Goal: Information Seeking & Learning: Check status

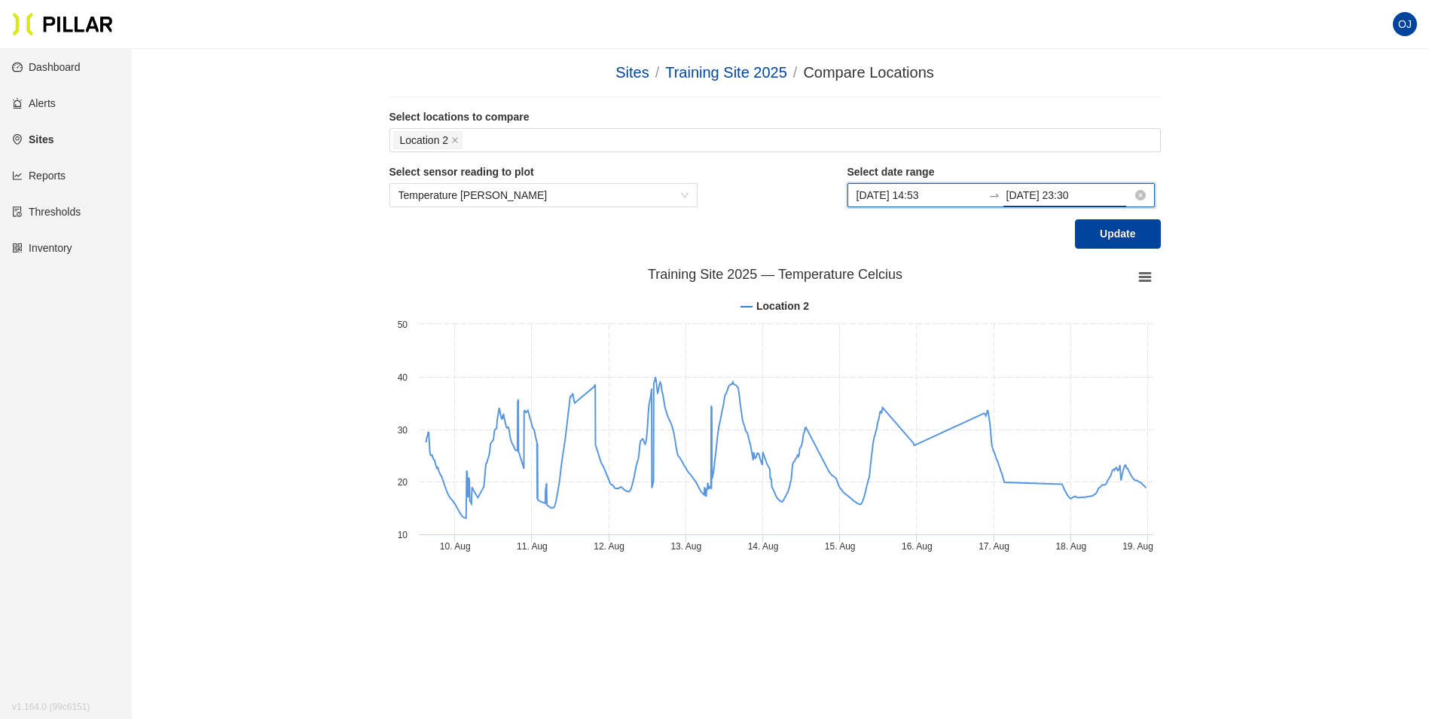
click at [1111, 202] on input "[DATE] 23:30" at bounding box center [1070, 195] width 126 height 17
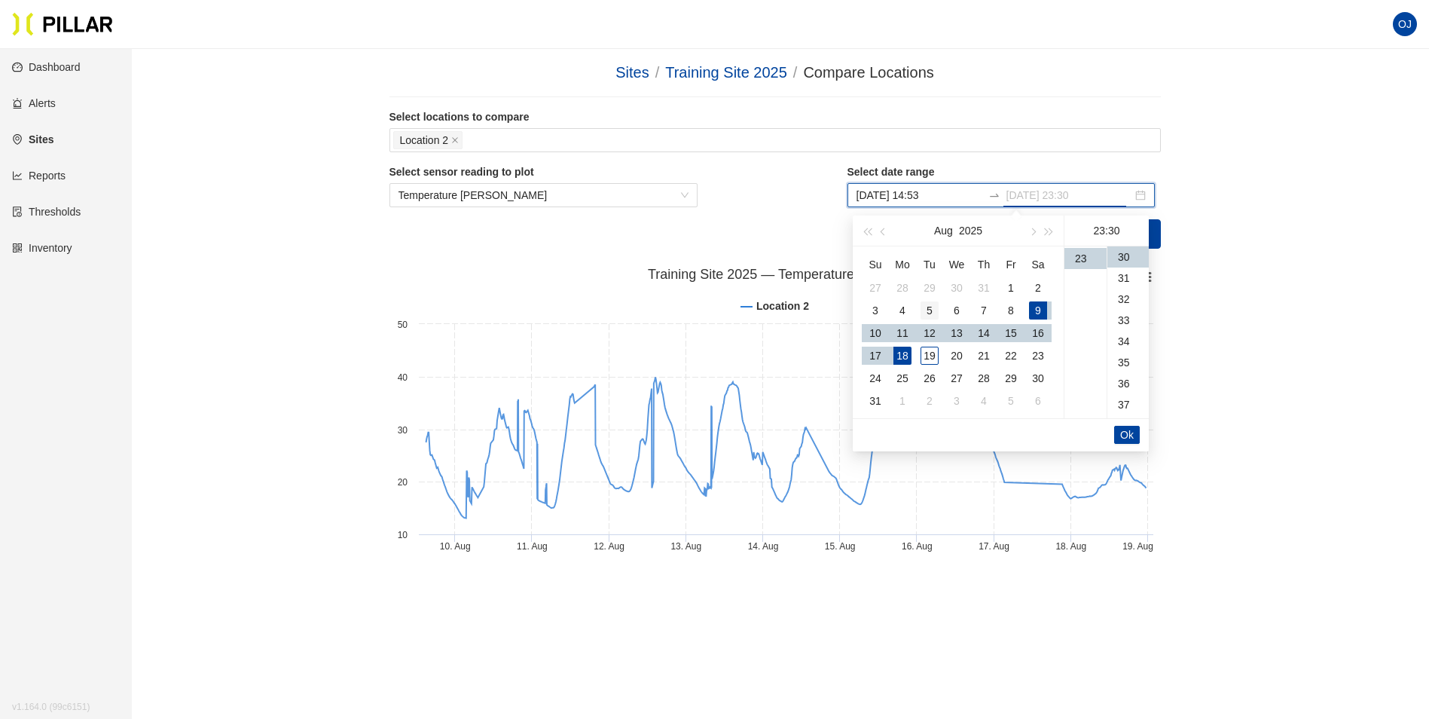
click at [931, 311] on div "5" at bounding box center [930, 310] width 18 height 18
type input "[DATE] 23:30"
click at [1128, 432] on span "Ok" at bounding box center [1127, 434] width 14 height 17
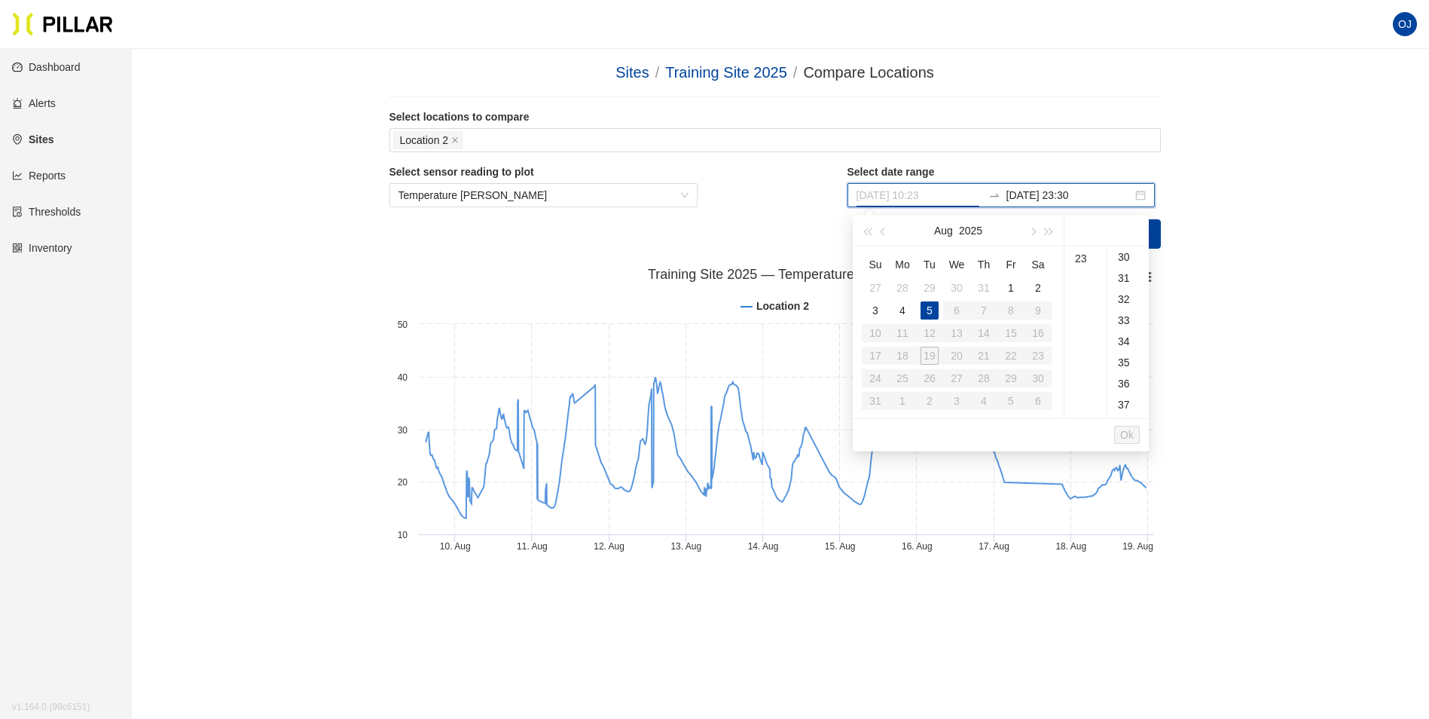
click at [931, 304] on div "5" at bounding box center [930, 310] width 18 height 18
click at [1130, 430] on span "Ok" at bounding box center [1127, 434] width 14 height 17
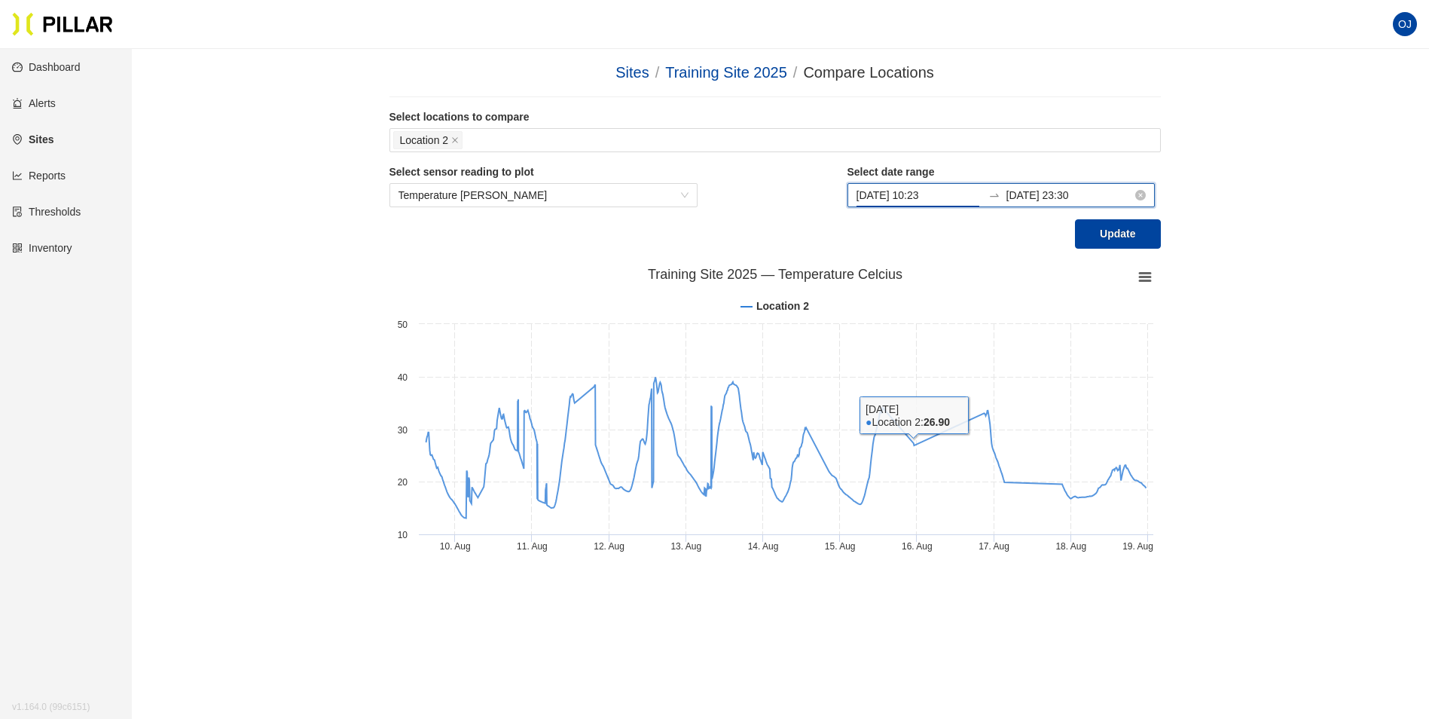
click at [944, 197] on input "[DATE] 10:23" at bounding box center [920, 195] width 126 height 17
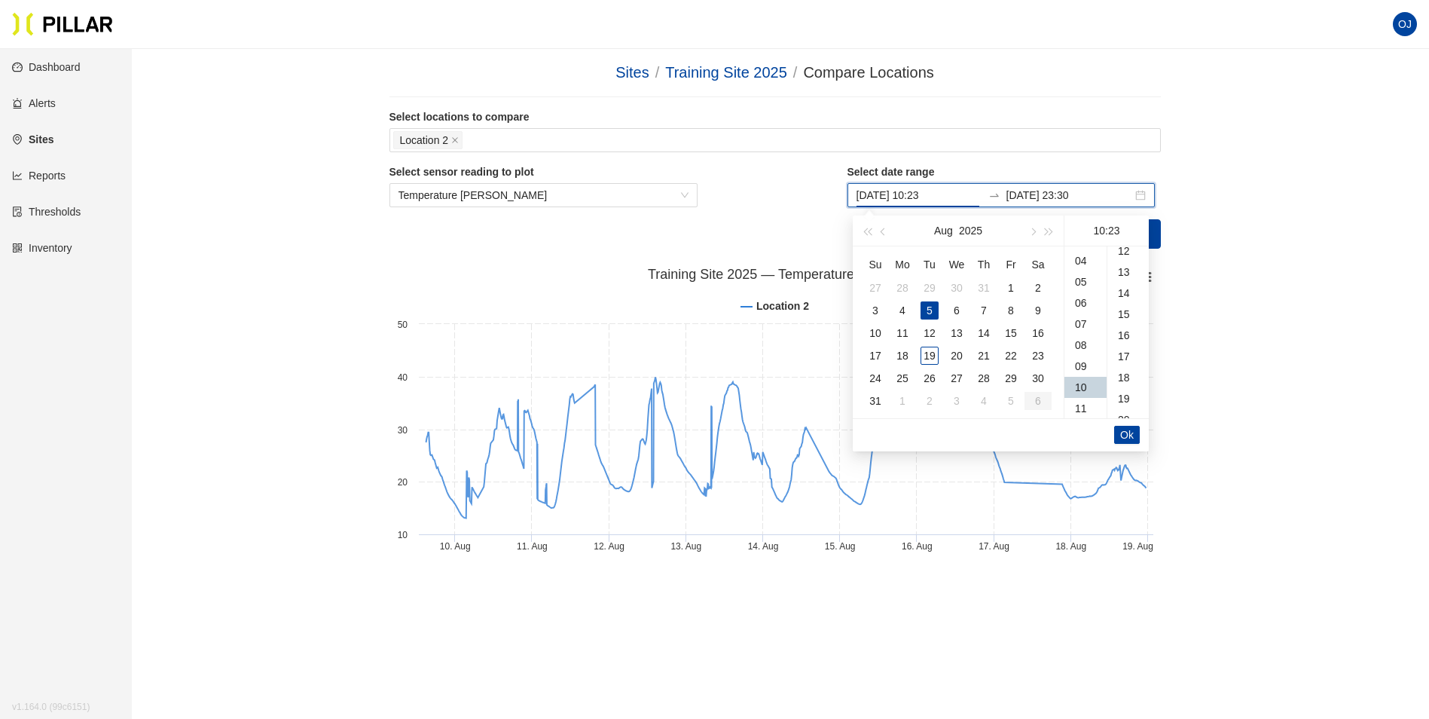
scroll to position [0, 0]
click at [1088, 261] on div "00" at bounding box center [1086, 256] width 42 height 21
click at [1125, 260] on div "00" at bounding box center [1128, 256] width 41 height 21
type input "[DATE] 00:00"
click at [1132, 431] on span "Ok" at bounding box center [1127, 434] width 14 height 17
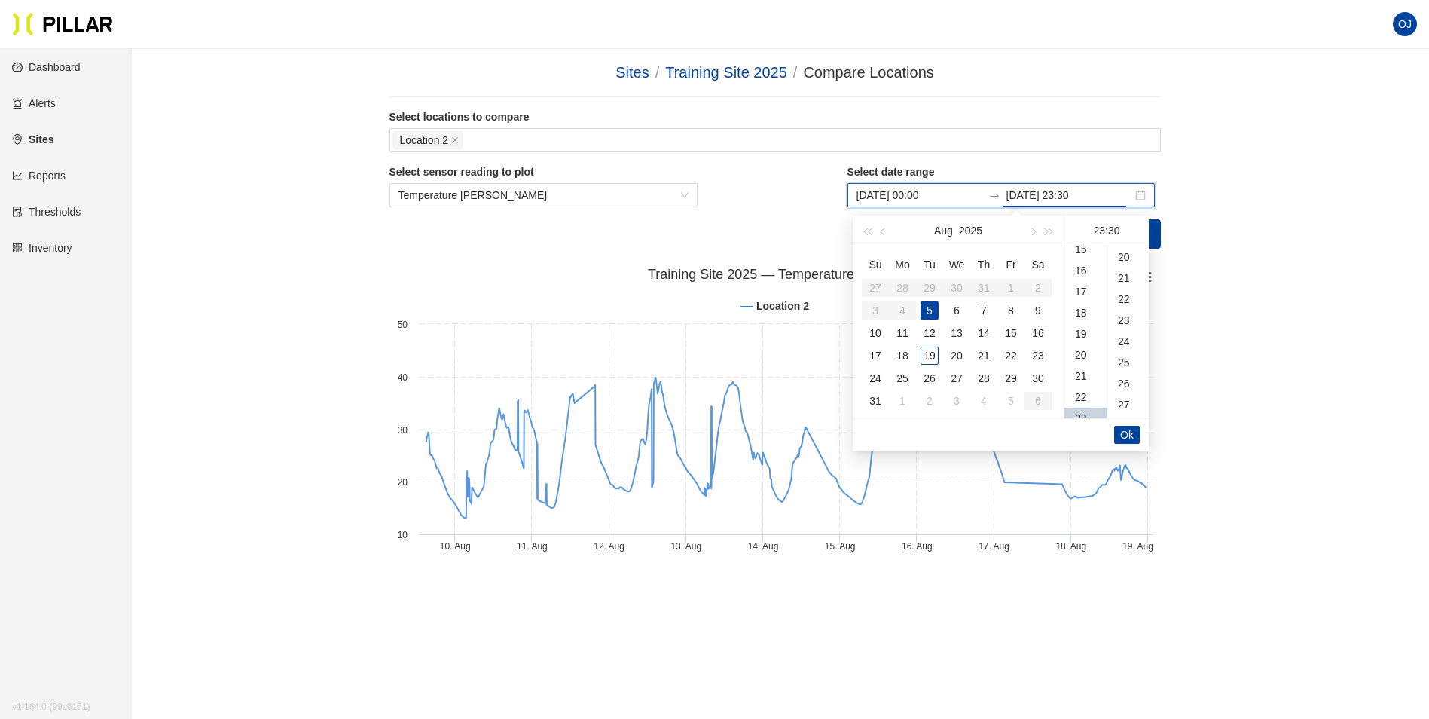
scroll to position [633, 0]
click at [929, 354] on div "19" at bounding box center [930, 356] width 18 height 18
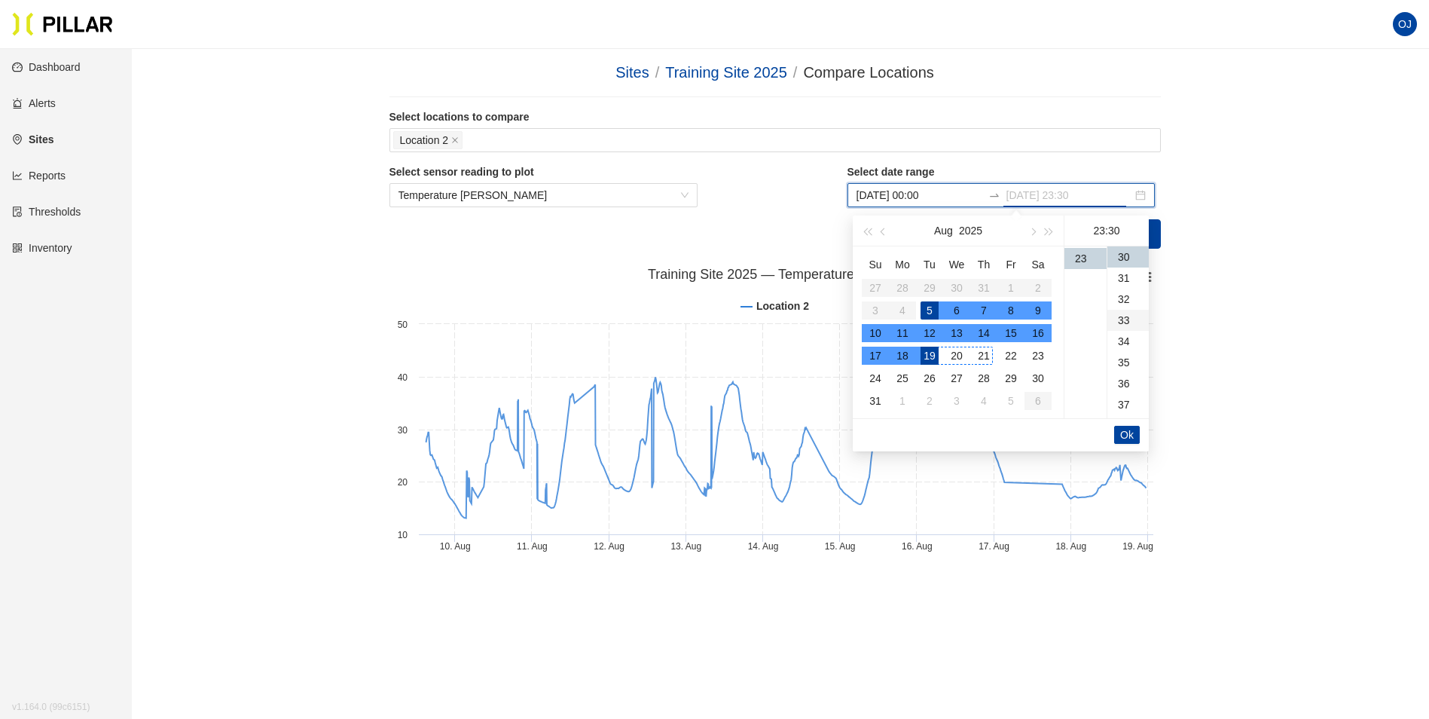
type input "[DATE] 23:30"
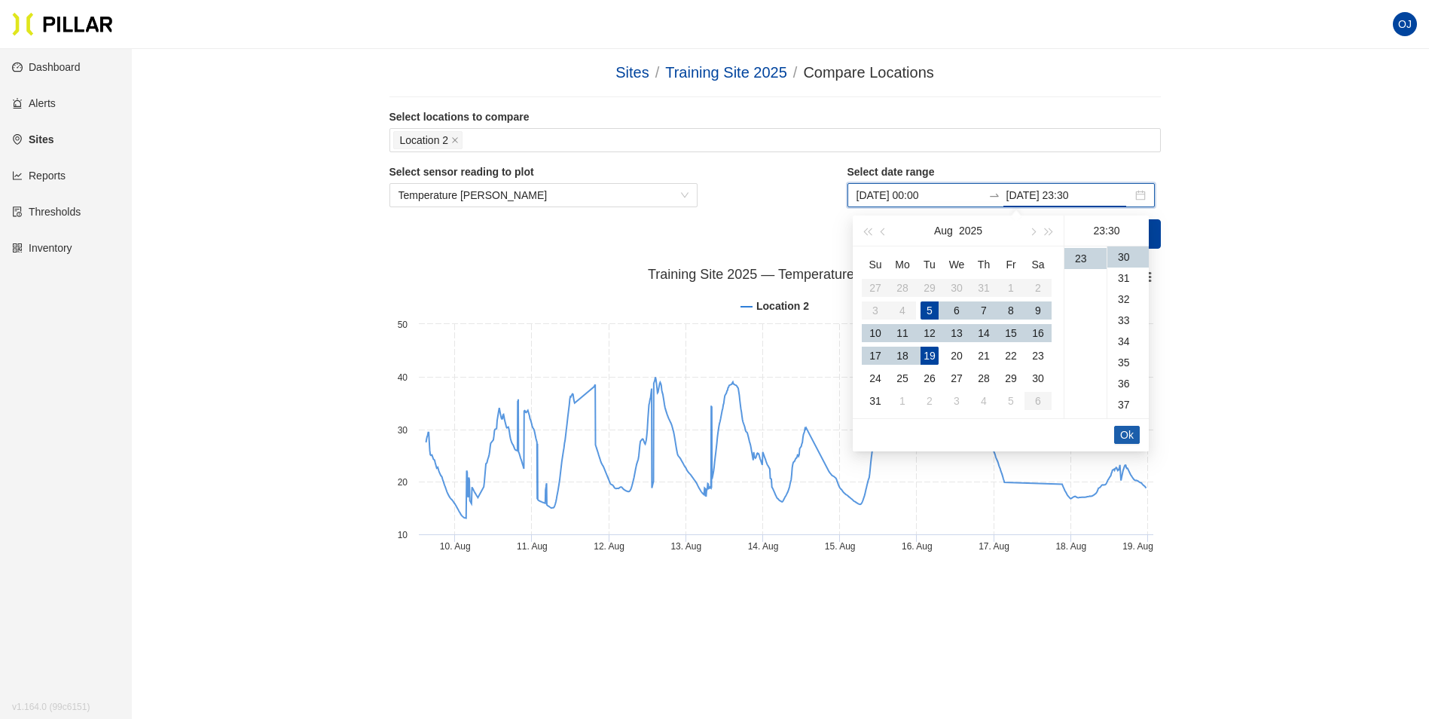
click at [1131, 433] on span "Ok" at bounding box center [1127, 434] width 14 height 17
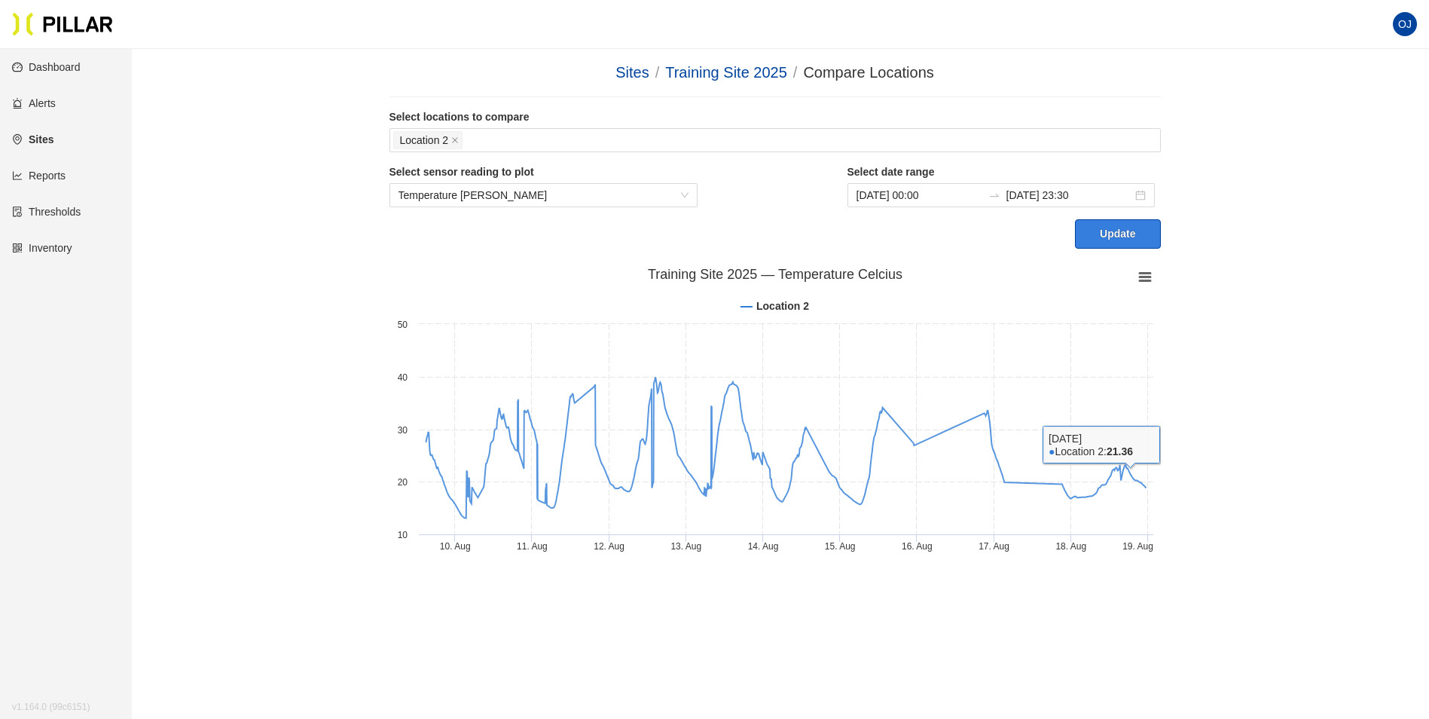
click at [1114, 234] on button "Update" at bounding box center [1117, 233] width 85 height 29
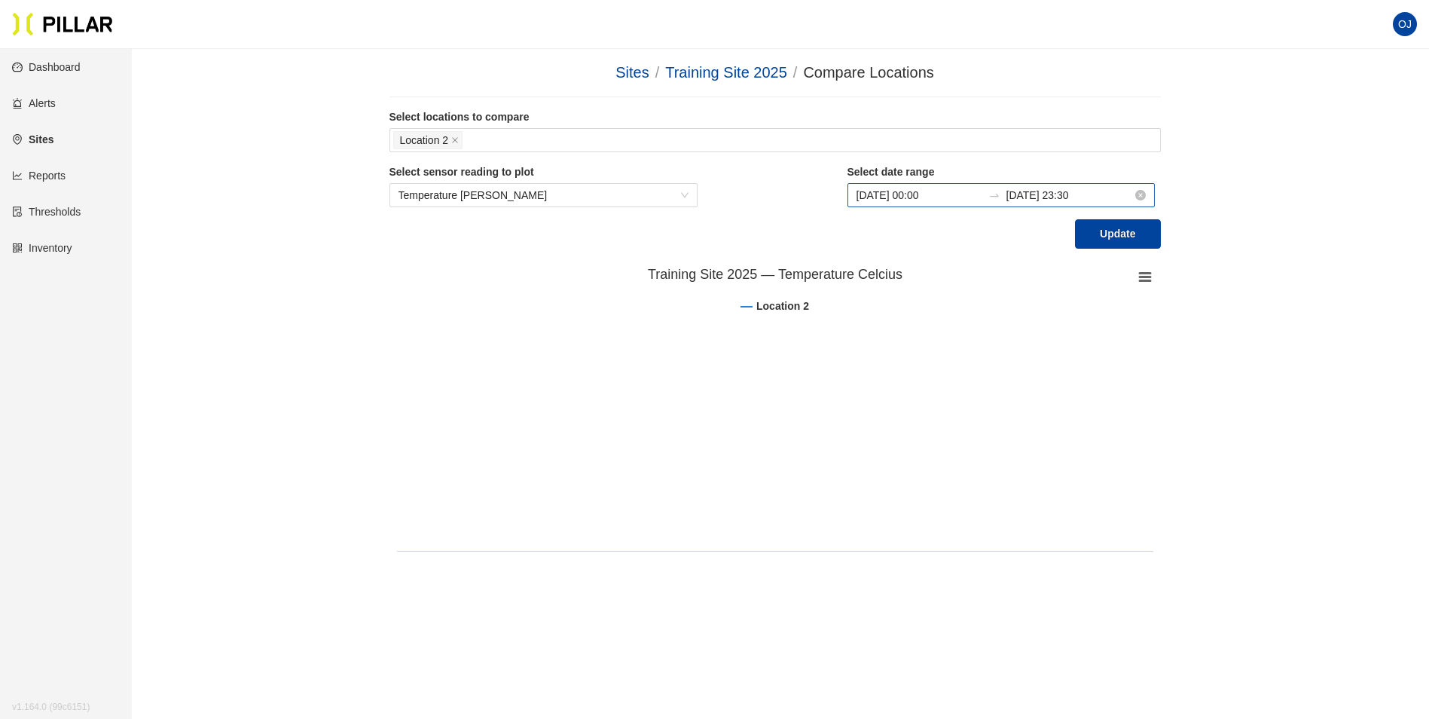
click at [969, 191] on input "[DATE] 00:00" at bounding box center [920, 195] width 126 height 17
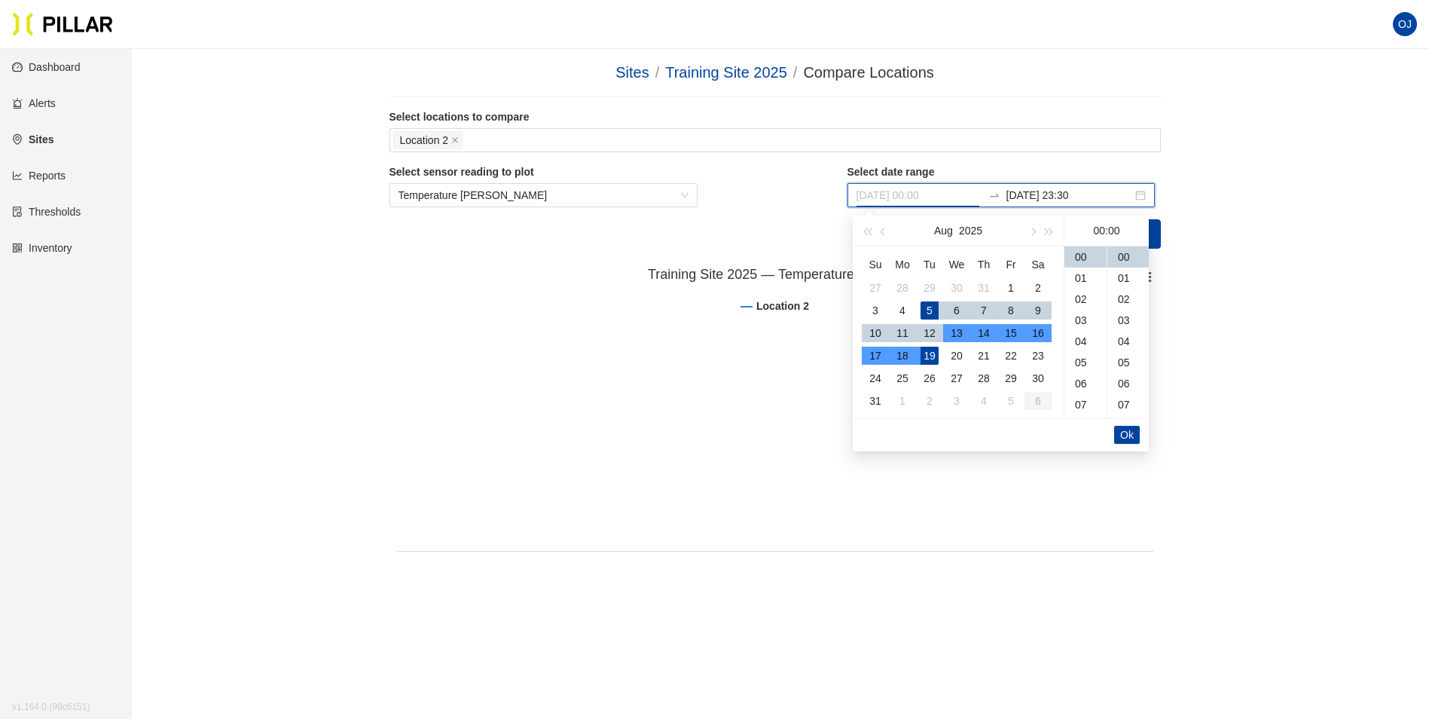
click at [958, 335] on div "13" at bounding box center [957, 333] width 18 height 18
type input "[DATE] 00:00"
click at [1135, 439] on button "Ok" at bounding box center [1127, 435] width 26 height 18
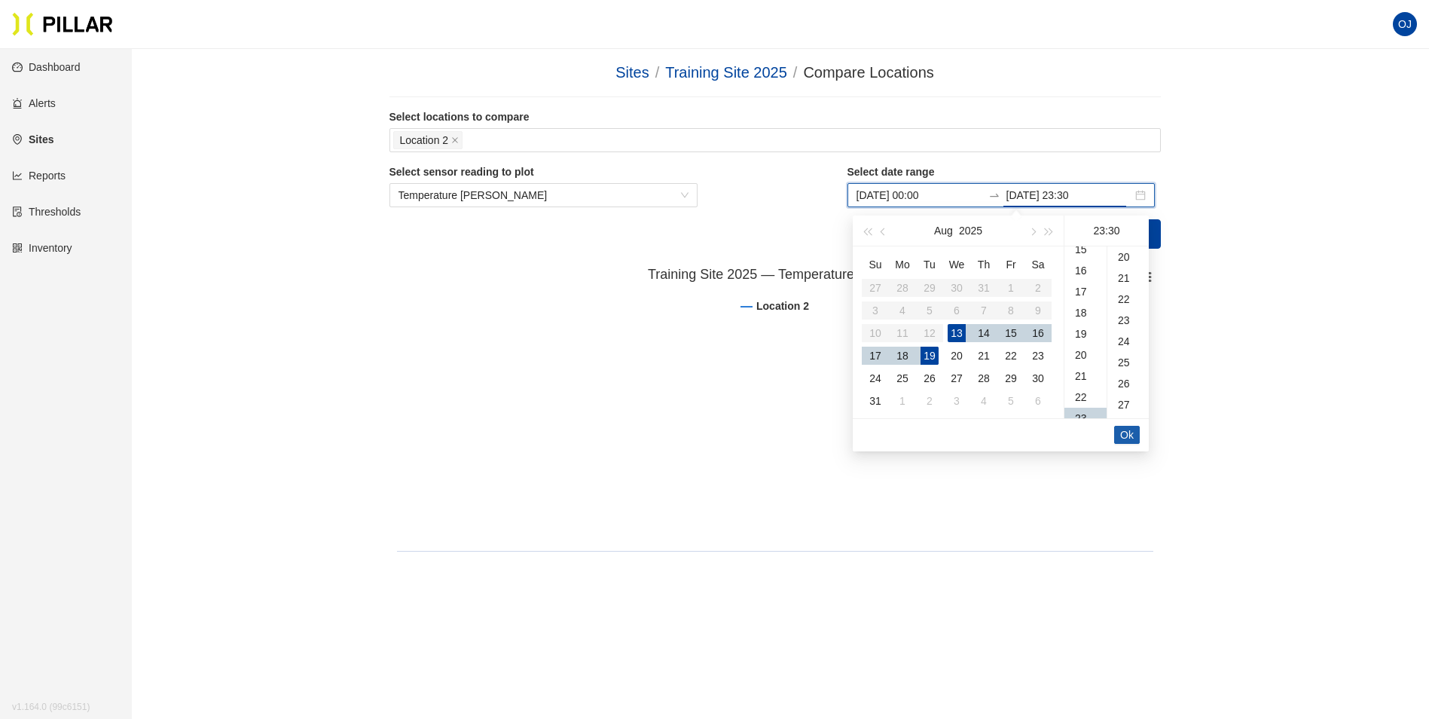
scroll to position [633, 0]
click at [1135, 439] on button "Ok" at bounding box center [1127, 435] width 26 height 18
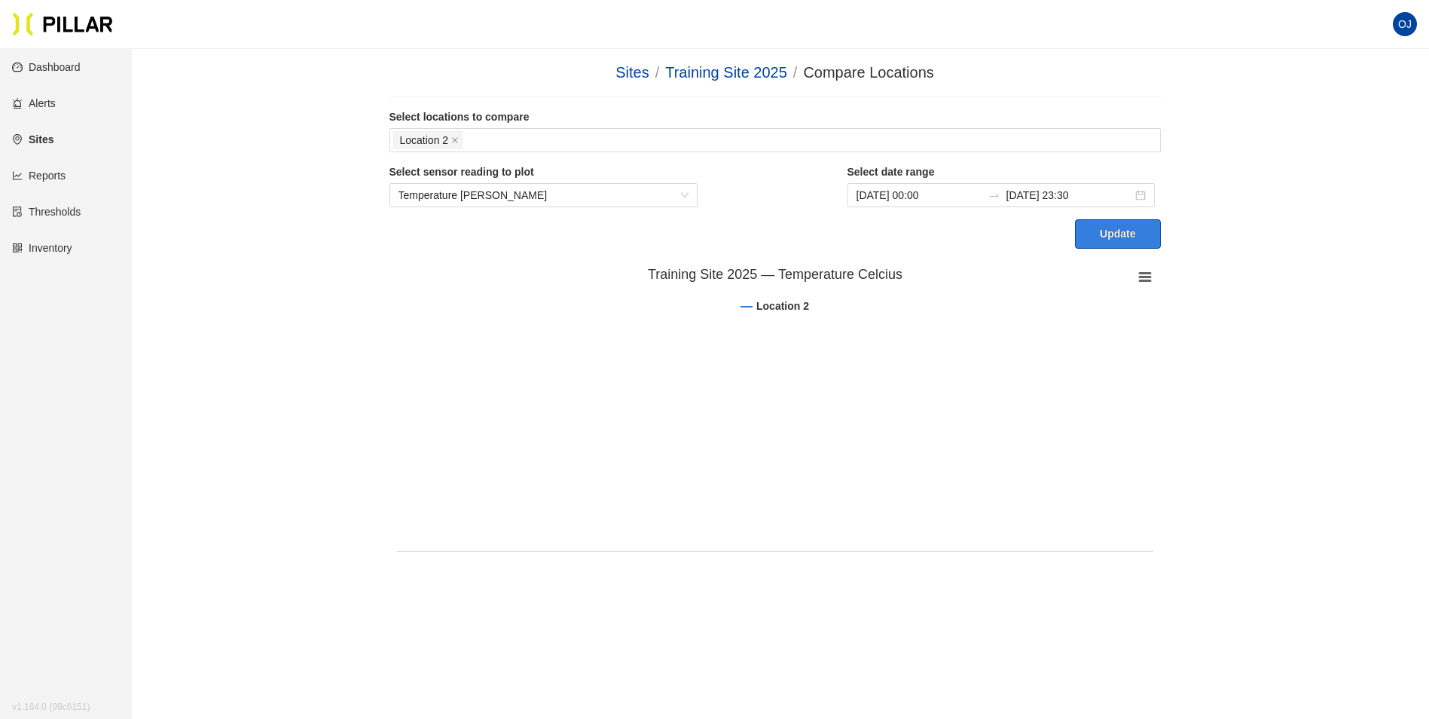
click at [1122, 234] on button "Update" at bounding box center [1117, 233] width 85 height 29
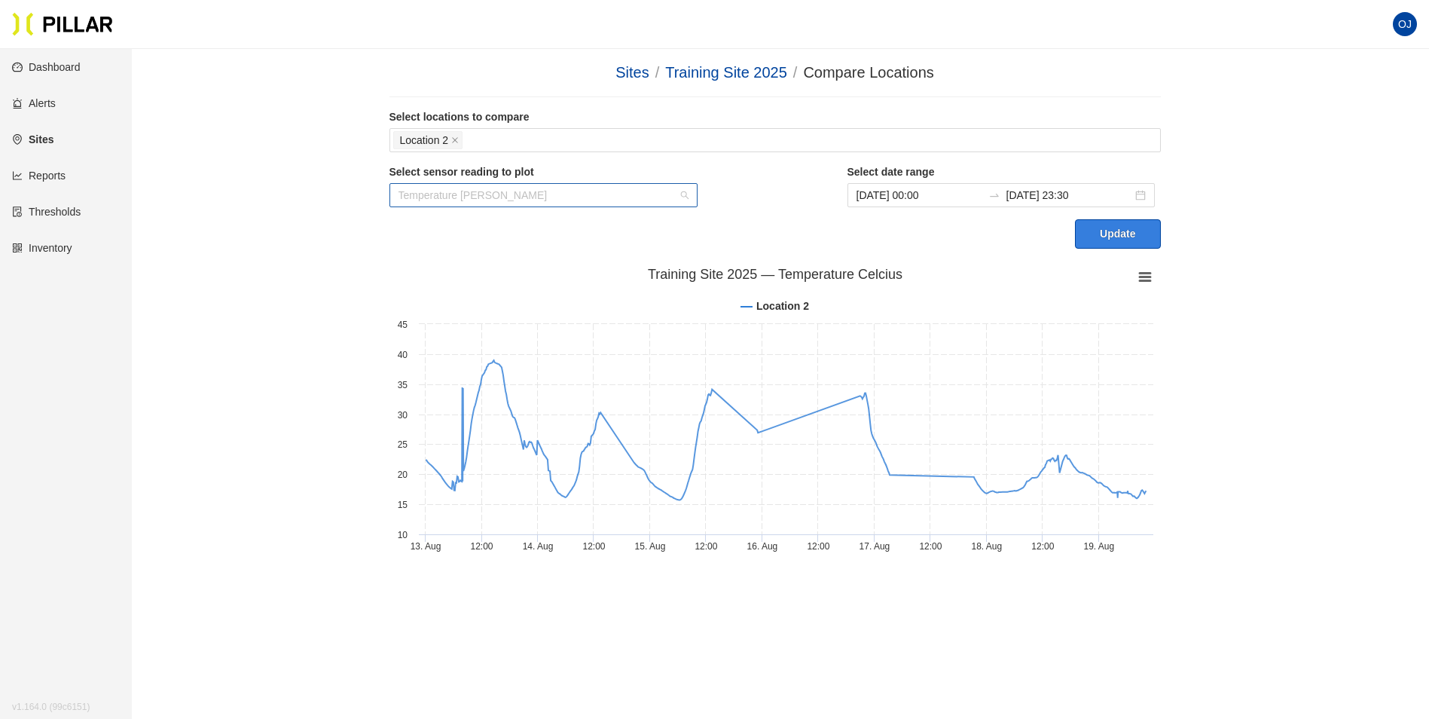
click at [673, 195] on span "Temperature [PERSON_NAME]" at bounding box center [544, 195] width 291 height 23
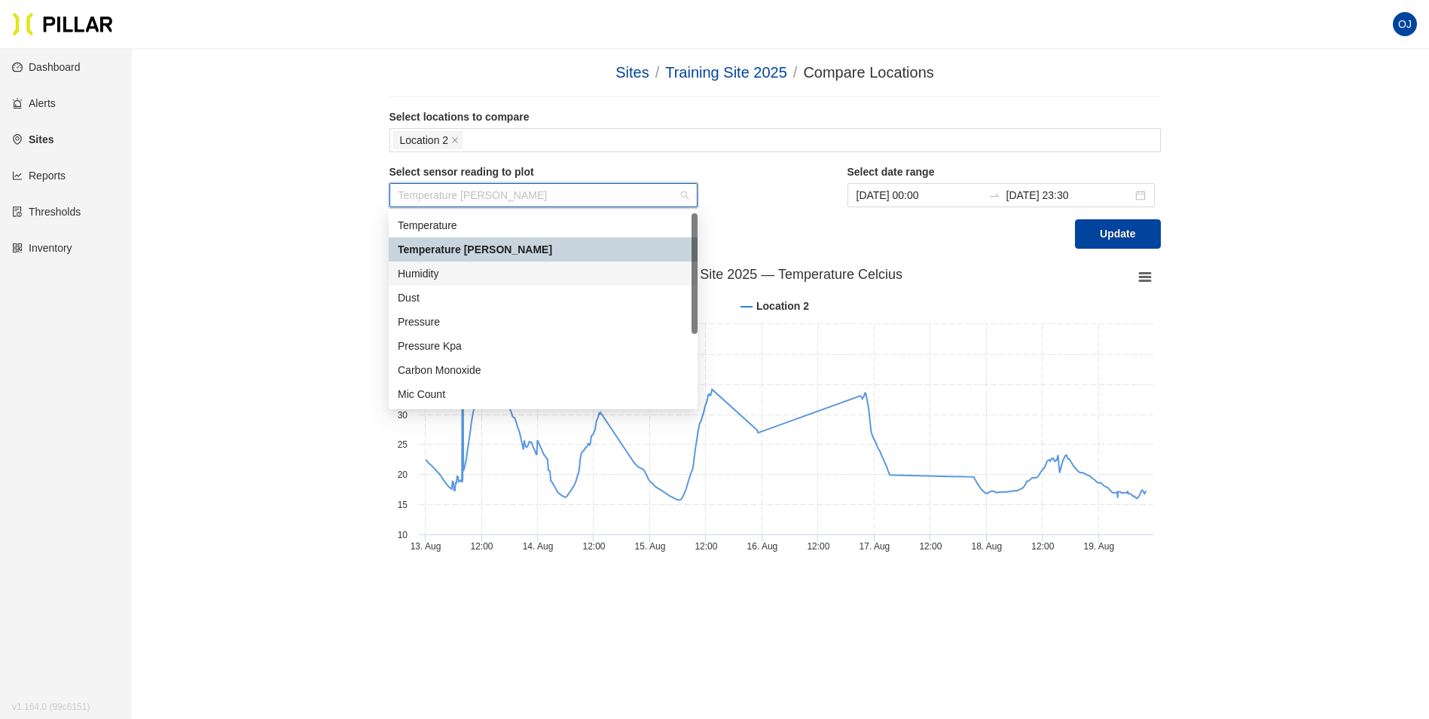
click at [489, 274] on div "Humidity" at bounding box center [543, 273] width 291 height 17
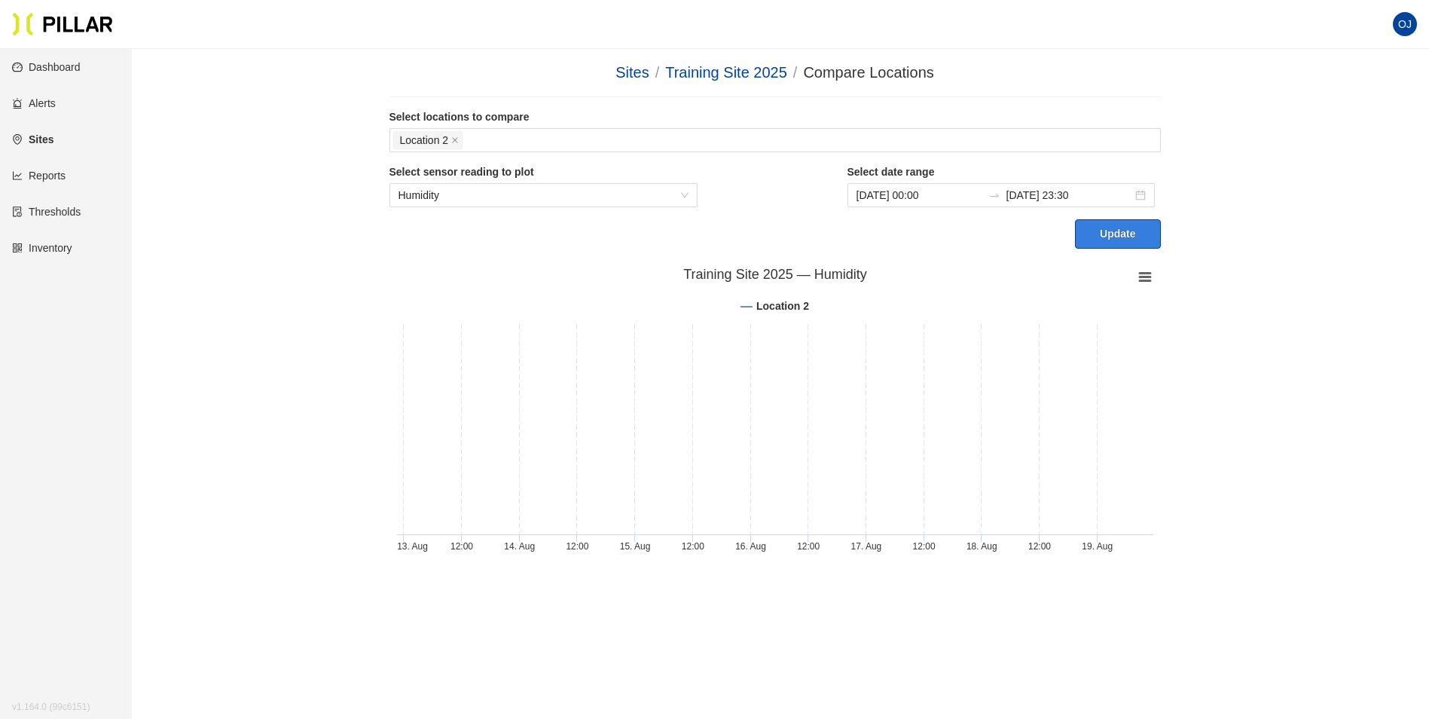
click at [1092, 237] on button "Update" at bounding box center [1117, 233] width 85 height 29
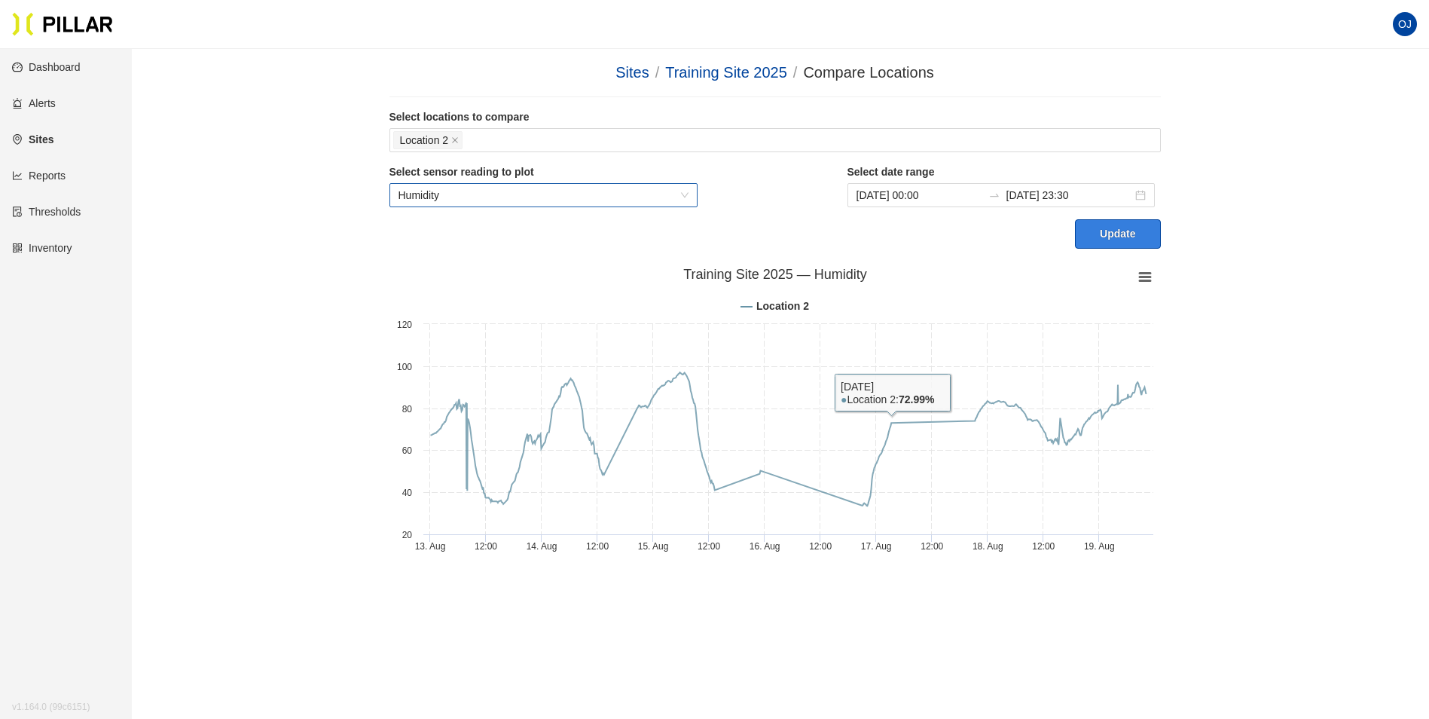
click at [524, 191] on span "Humidity" at bounding box center [544, 195] width 291 height 23
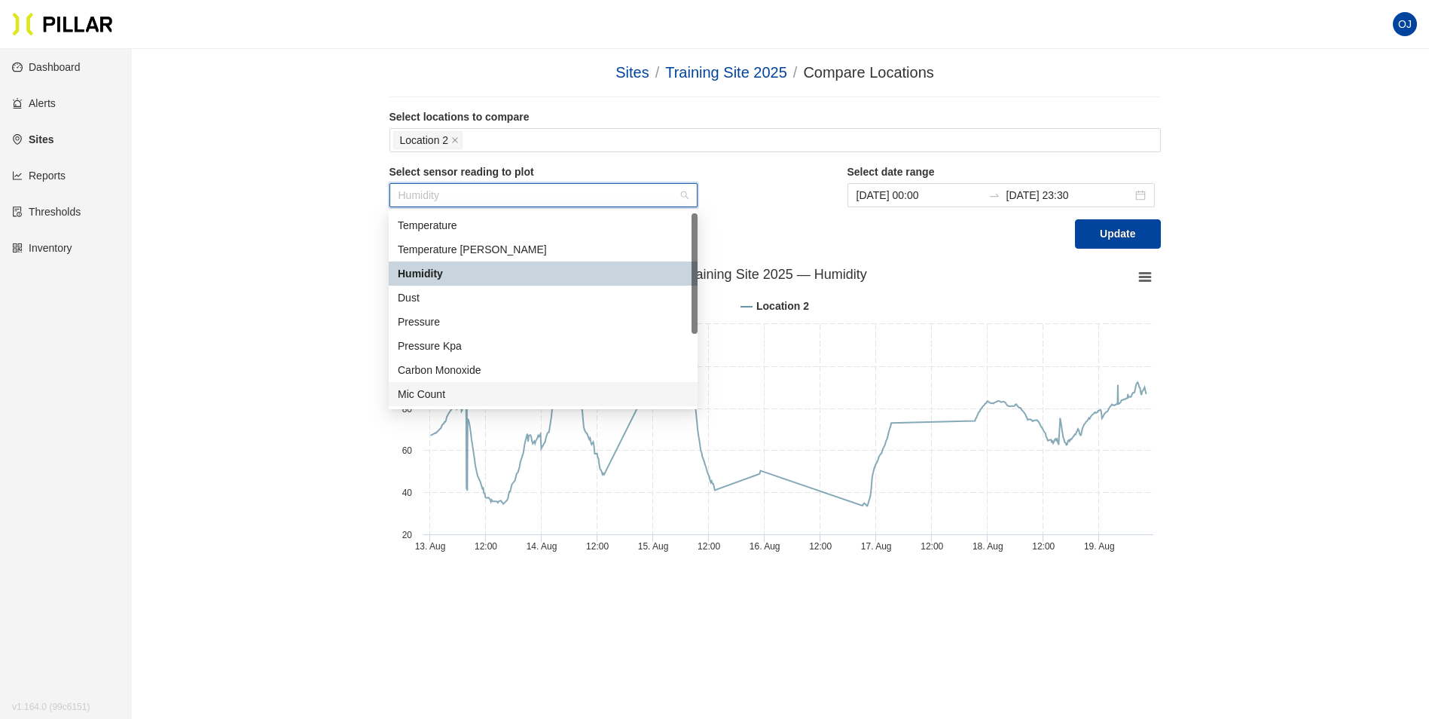
click at [452, 395] on div "Mic Count" at bounding box center [543, 394] width 291 height 17
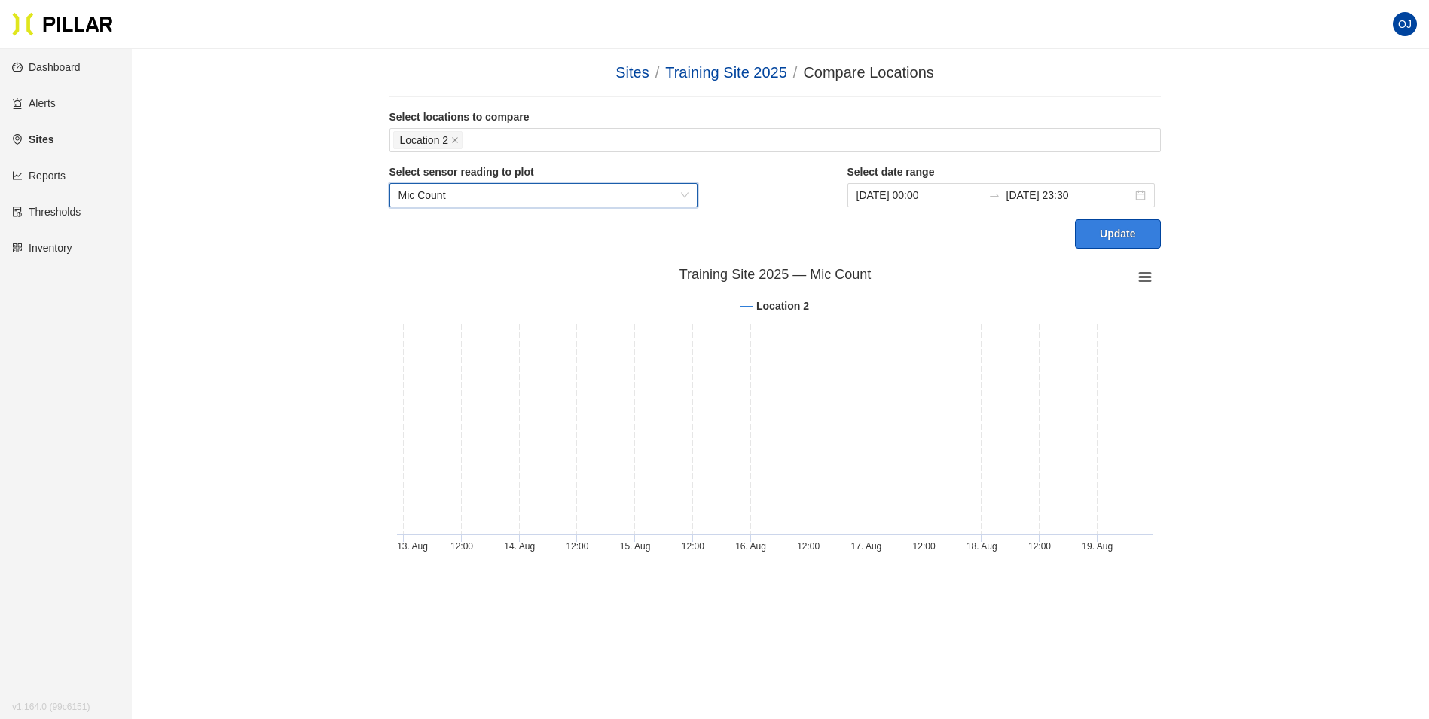
click at [1079, 244] on div "Update" at bounding box center [776, 233] width 772 height 29
click at [1083, 243] on button "Update" at bounding box center [1117, 233] width 85 height 29
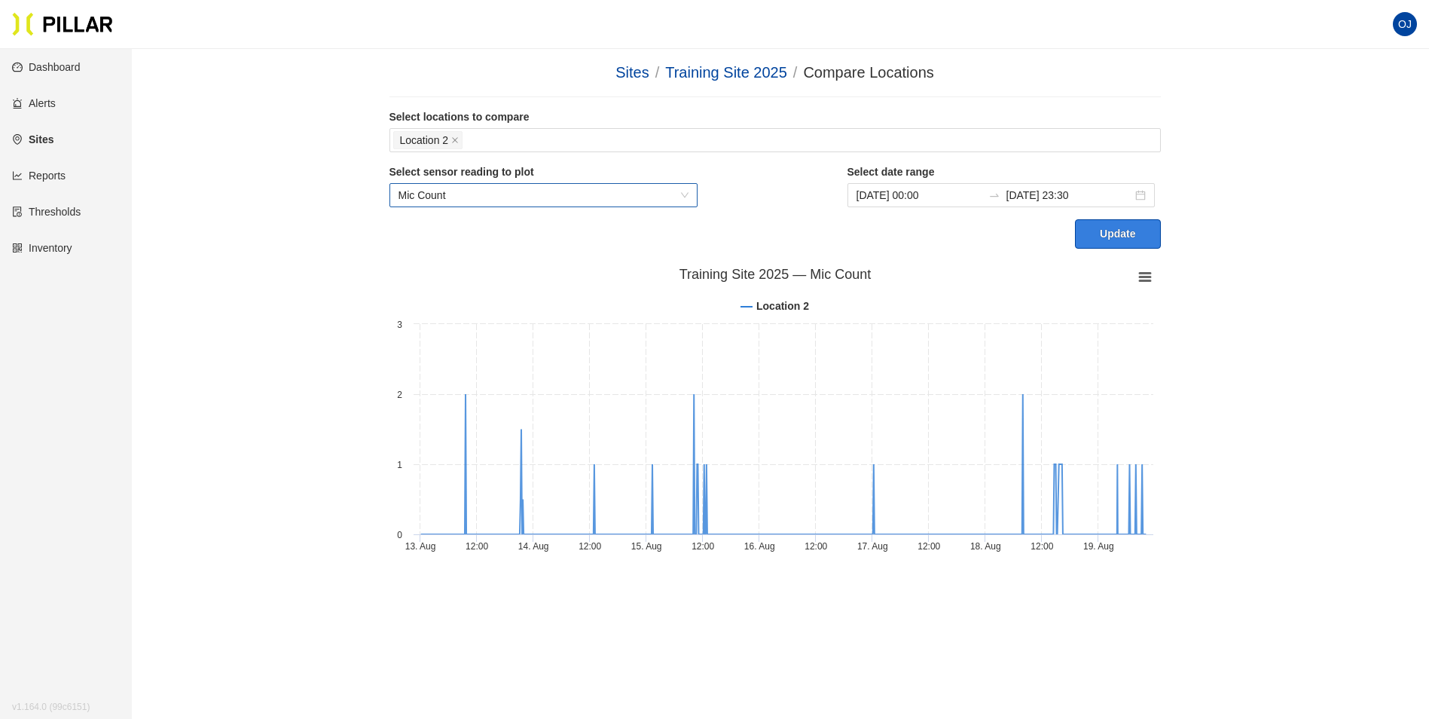
click at [570, 200] on span "Mic Count" at bounding box center [544, 195] width 291 height 23
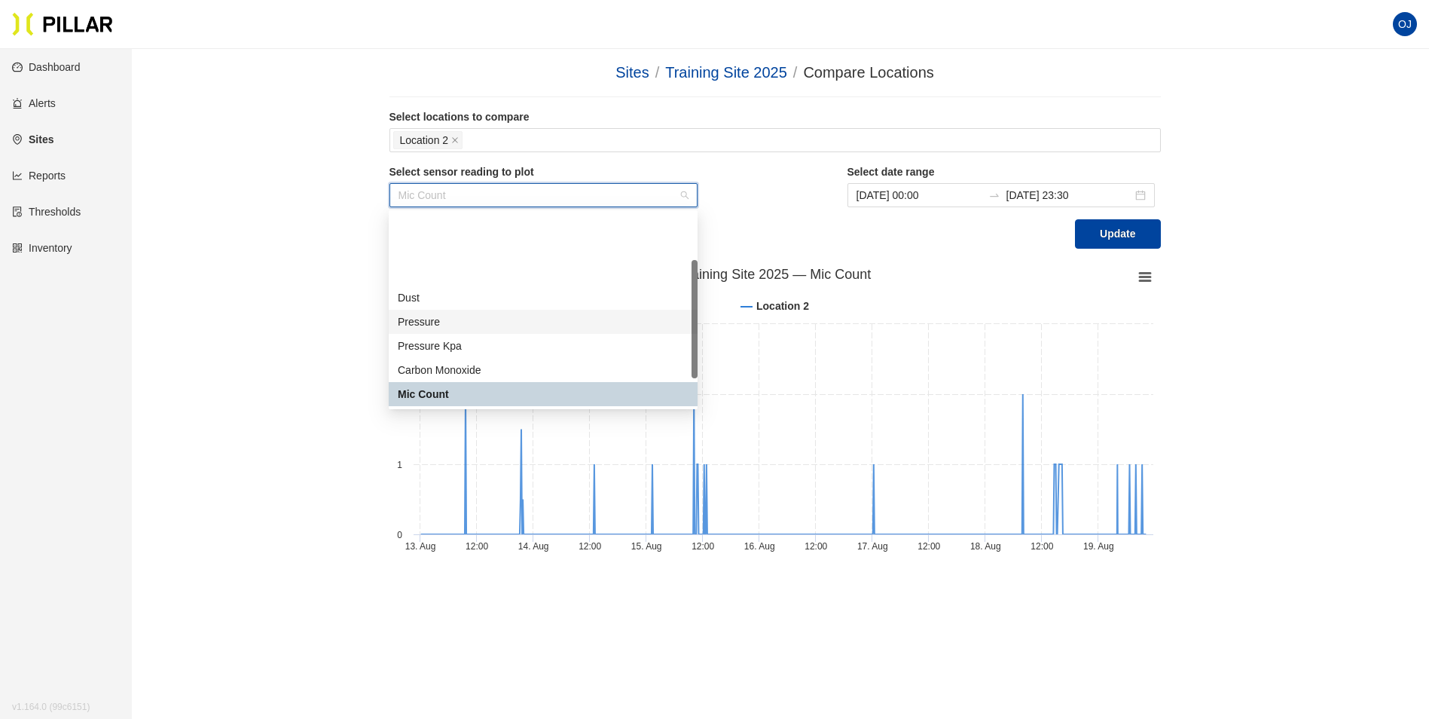
scroll to position [121, 0]
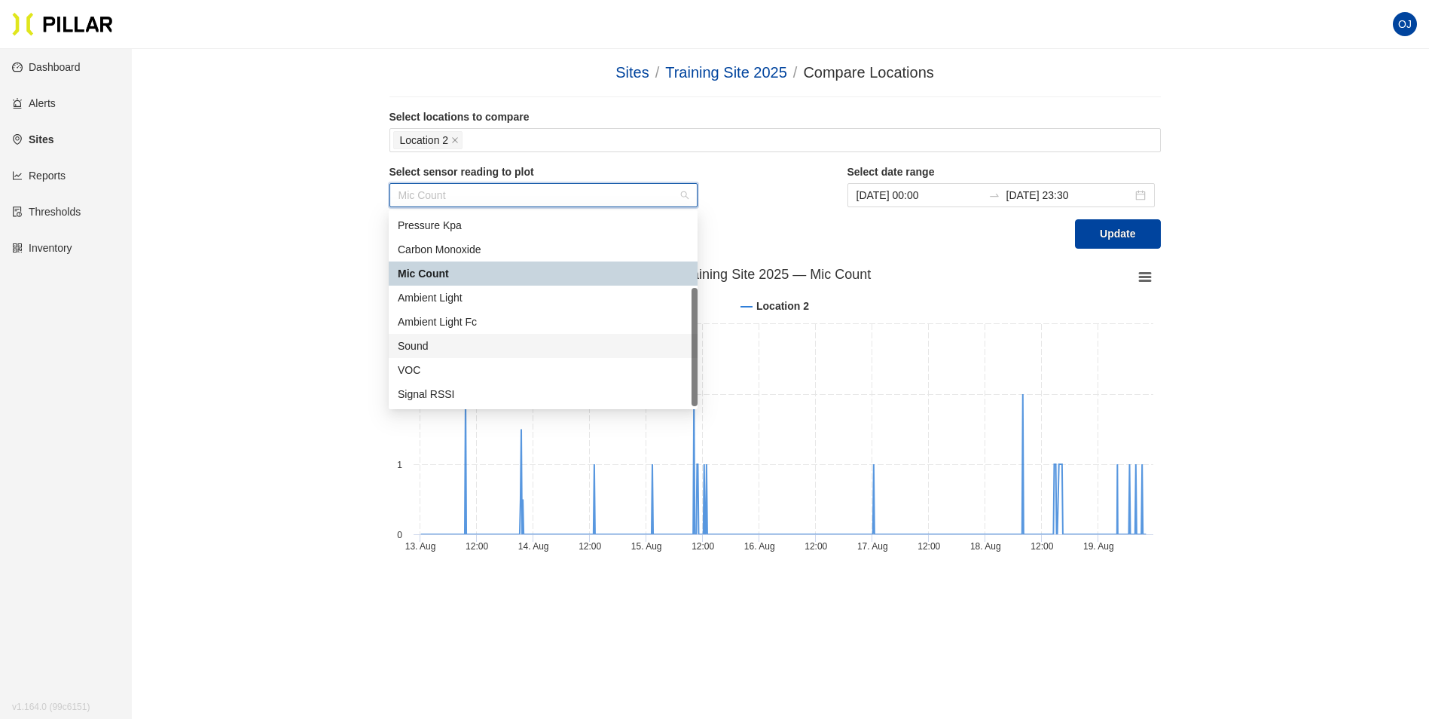
click at [453, 351] on div "Sound" at bounding box center [543, 346] width 291 height 17
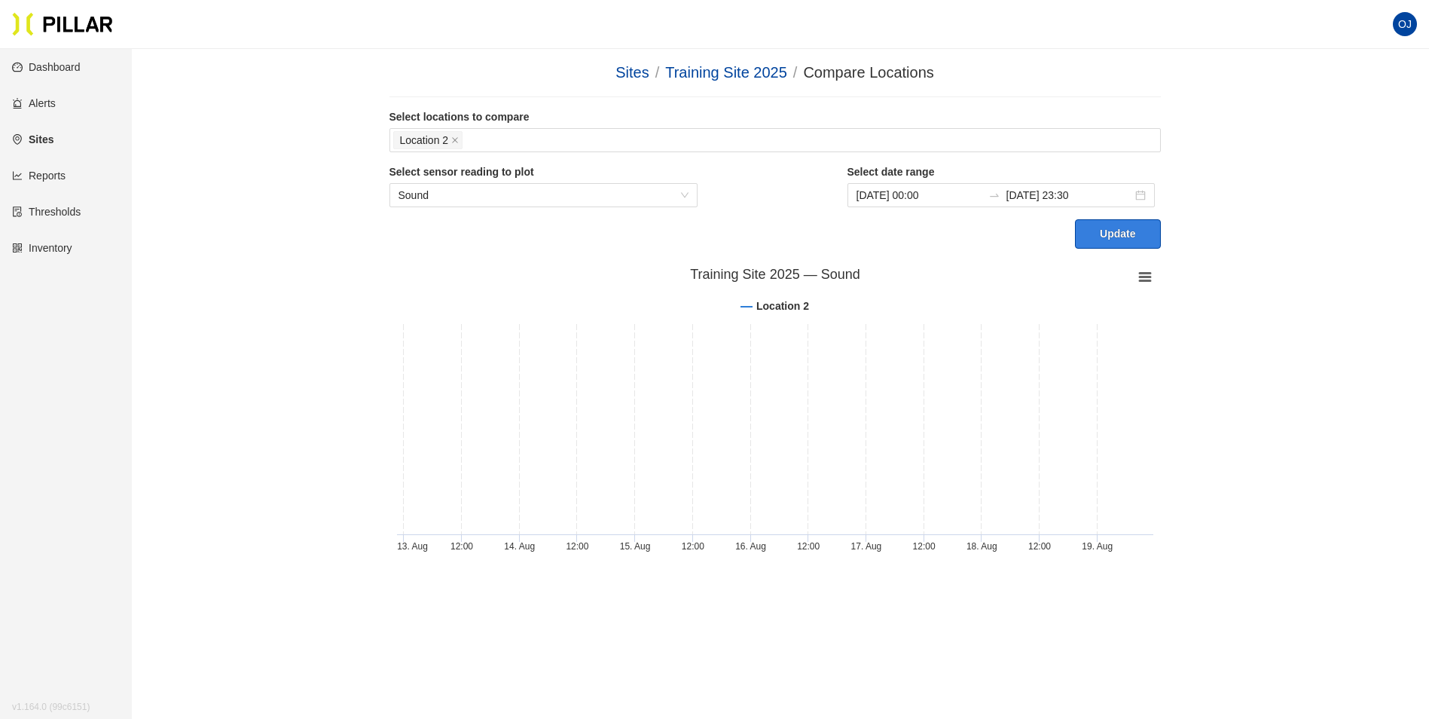
click at [1110, 231] on button "Update" at bounding box center [1117, 233] width 85 height 29
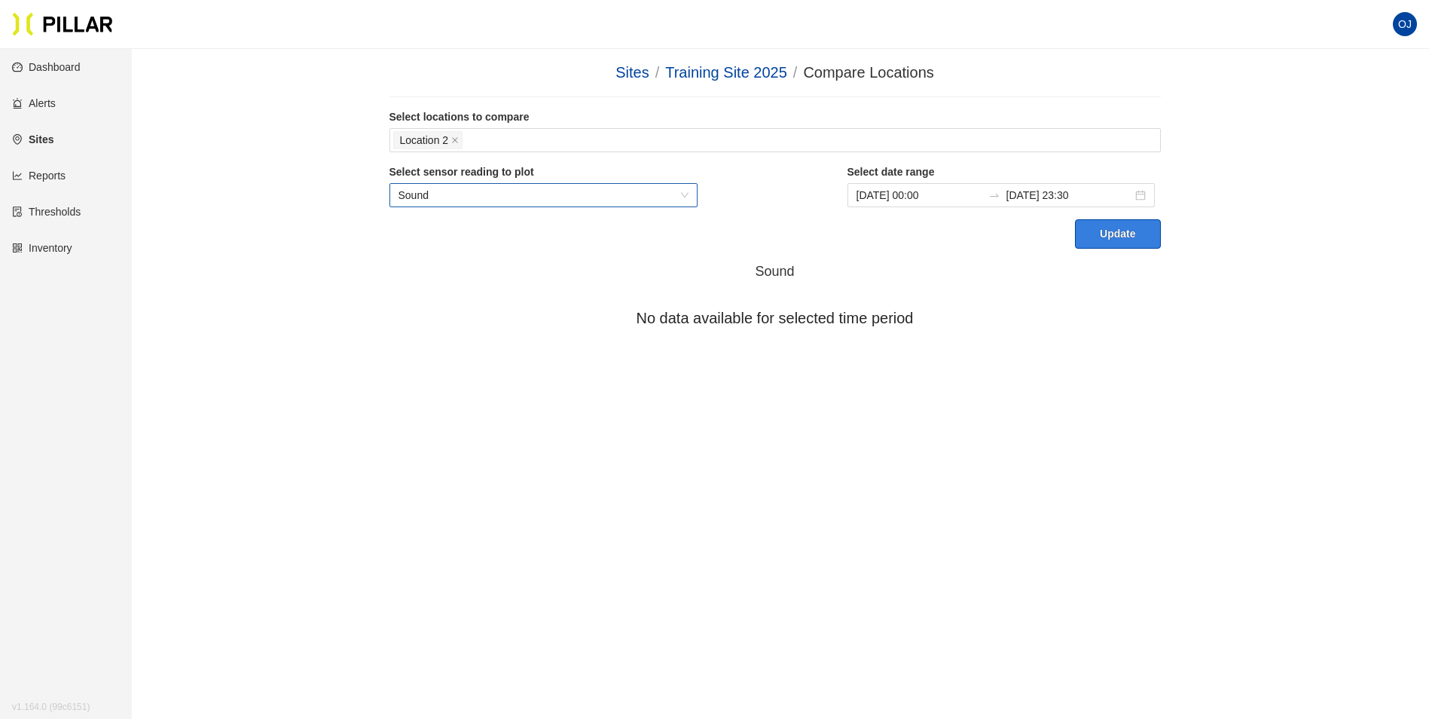
click at [566, 192] on span "Sound" at bounding box center [544, 195] width 291 height 23
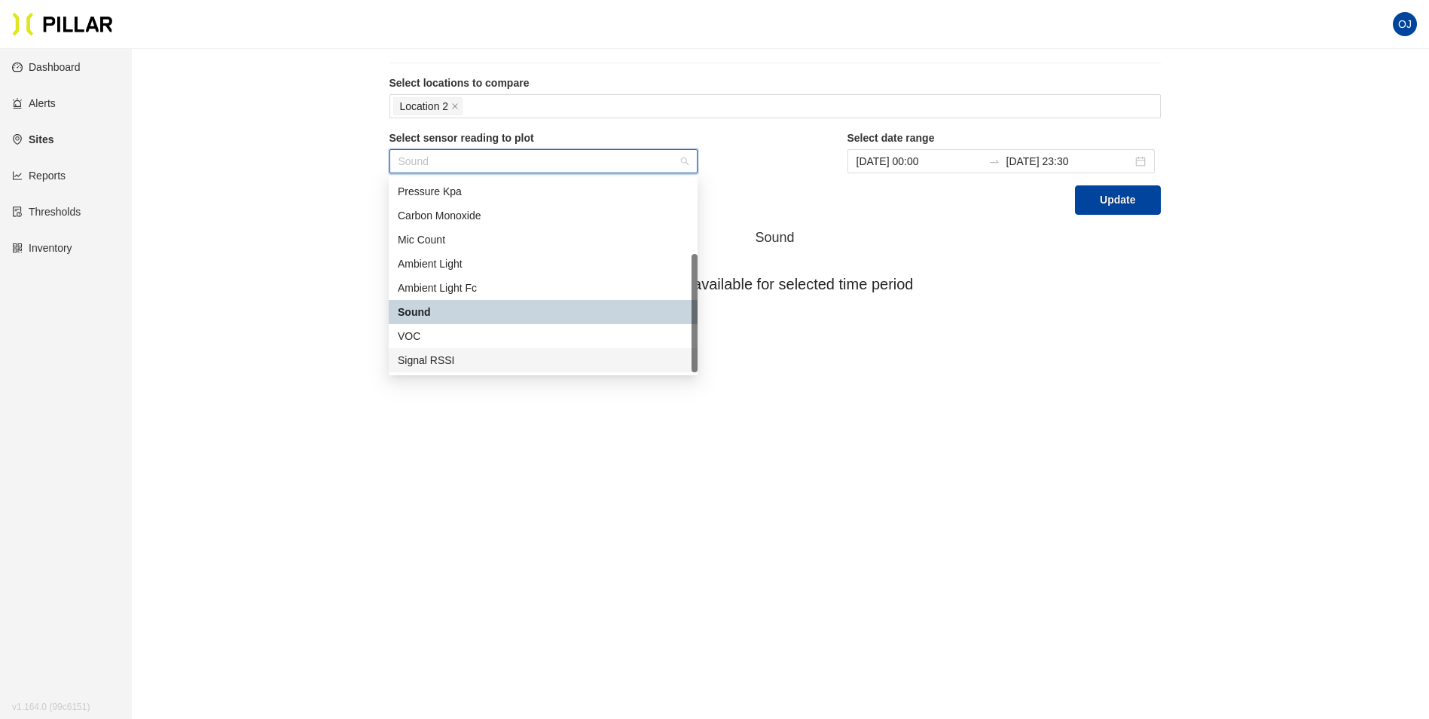
scroll to position [49, 0]
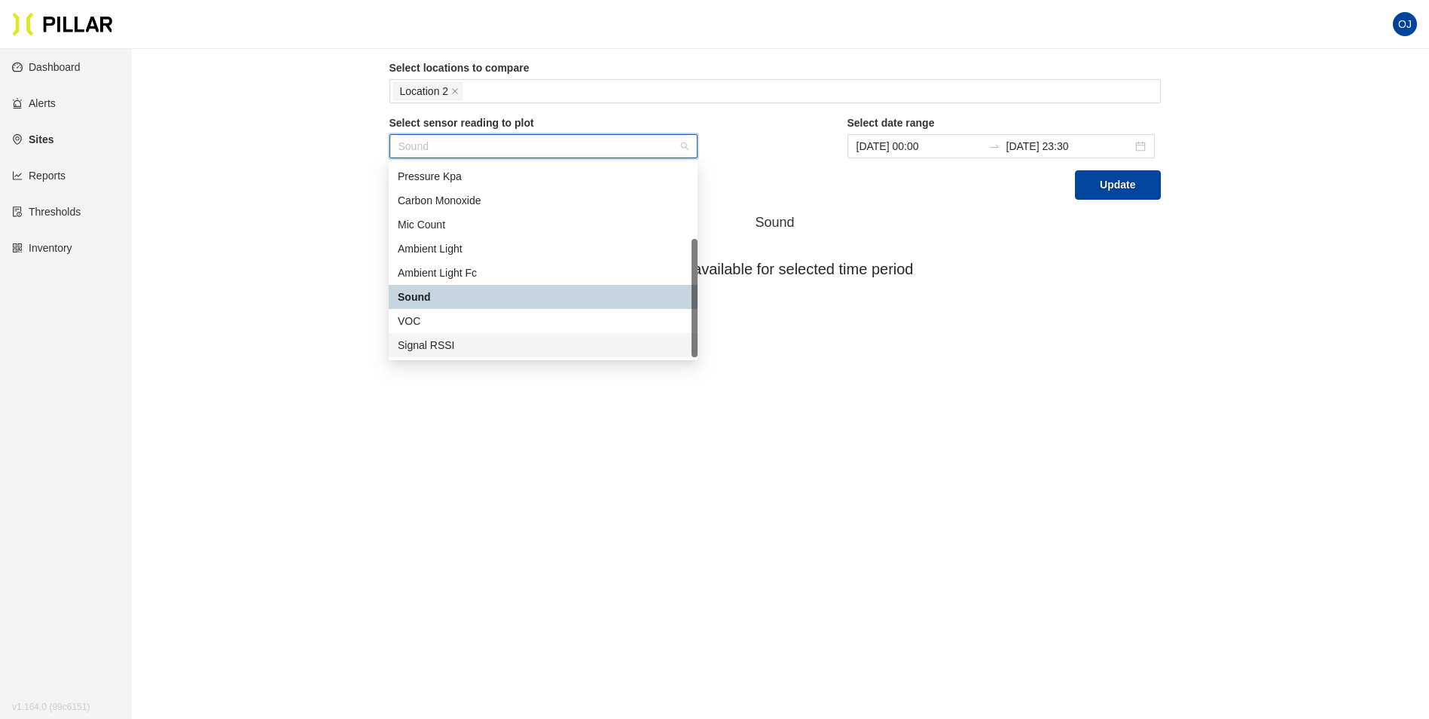
click at [442, 350] on div "Signal RSSI" at bounding box center [543, 345] width 291 height 17
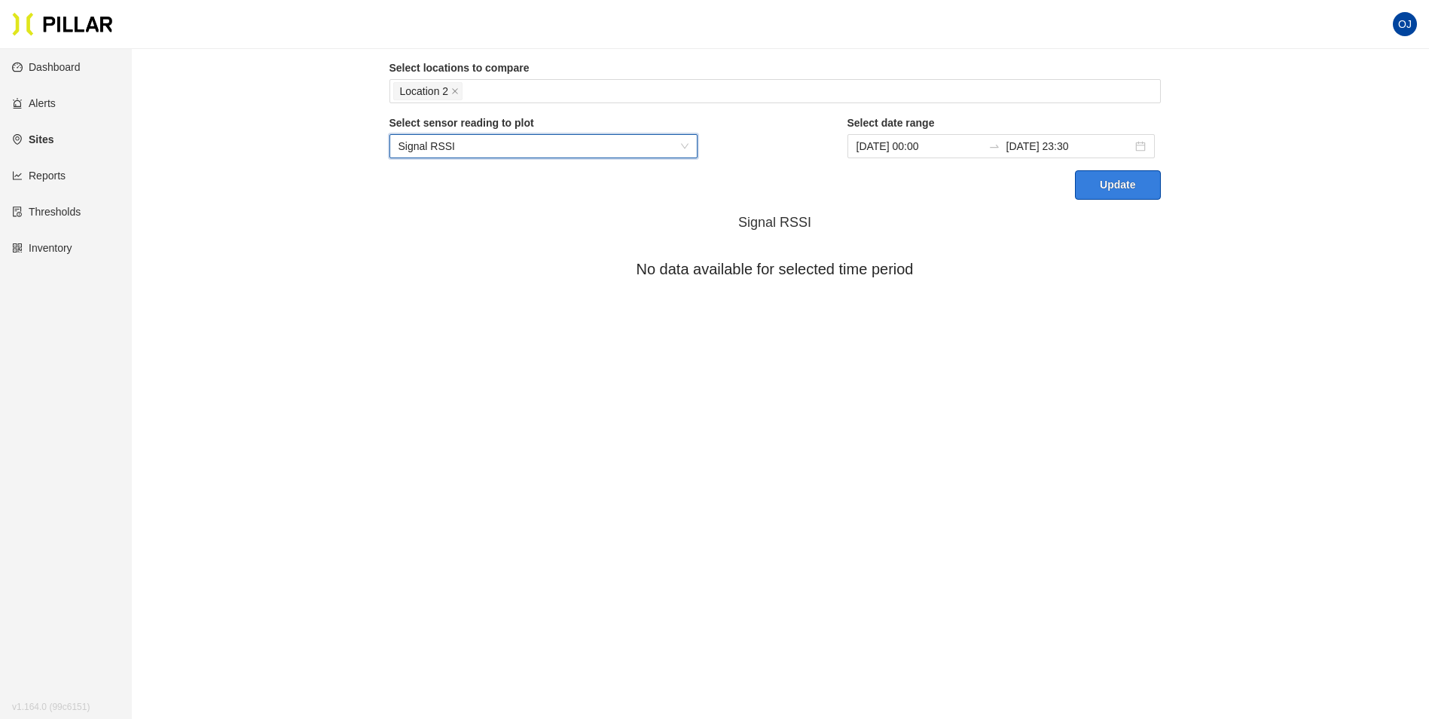
click at [1092, 194] on button "Update" at bounding box center [1117, 184] width 85 height 29
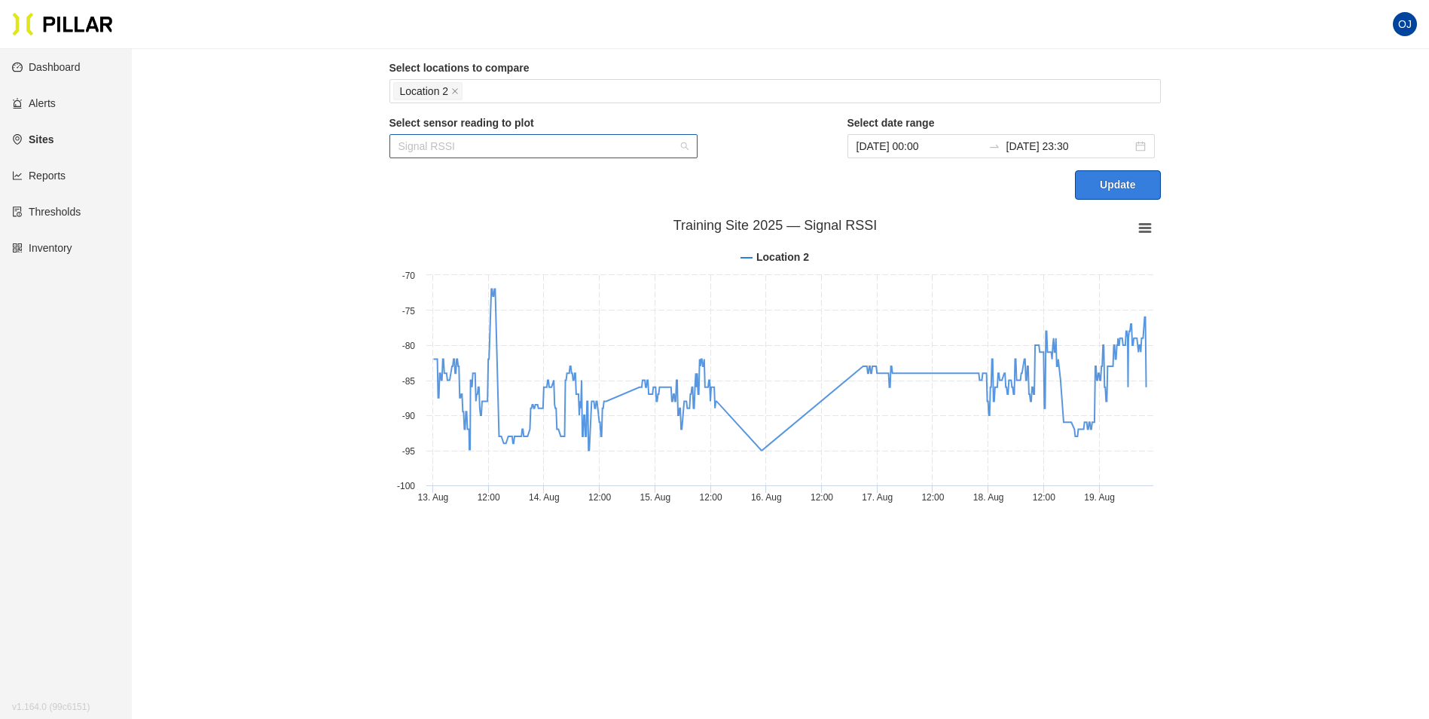
click at [681, 142] on span "Signal RSSI" at bounding box center [544, 146] width 291 height 23
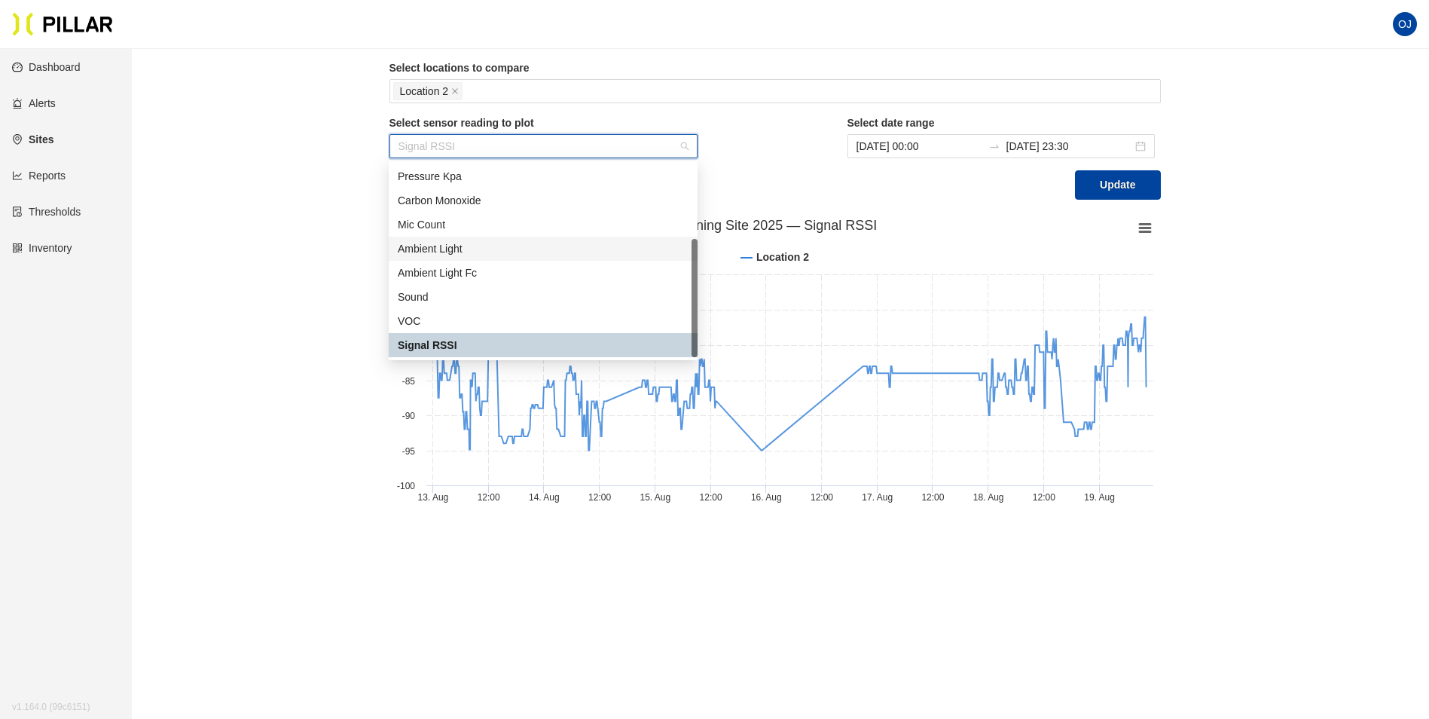
click at [518, 248] on div "Ambient Light" at bounding box center [543, 248] width 291 height 17
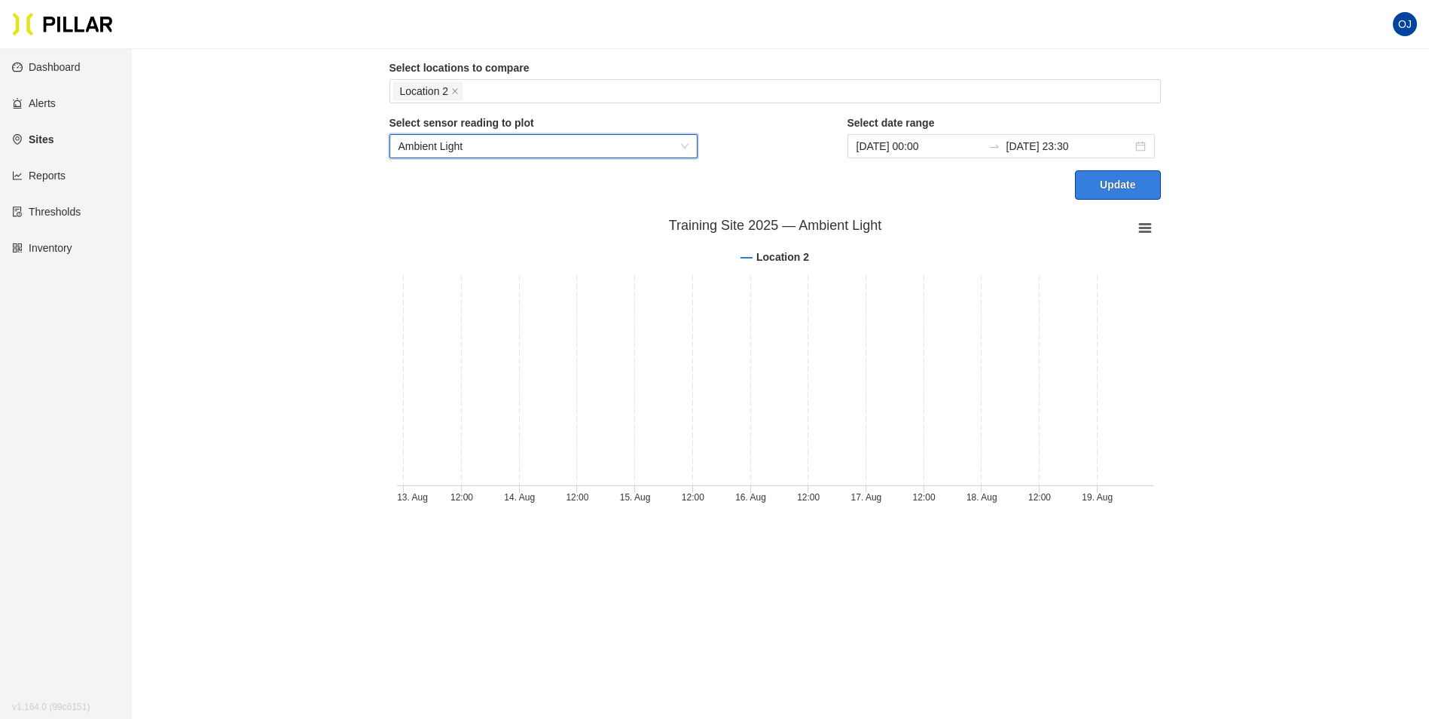
click at [1097, 185] on button "Update" at bounding box center [1117, 184] width 85 height 29
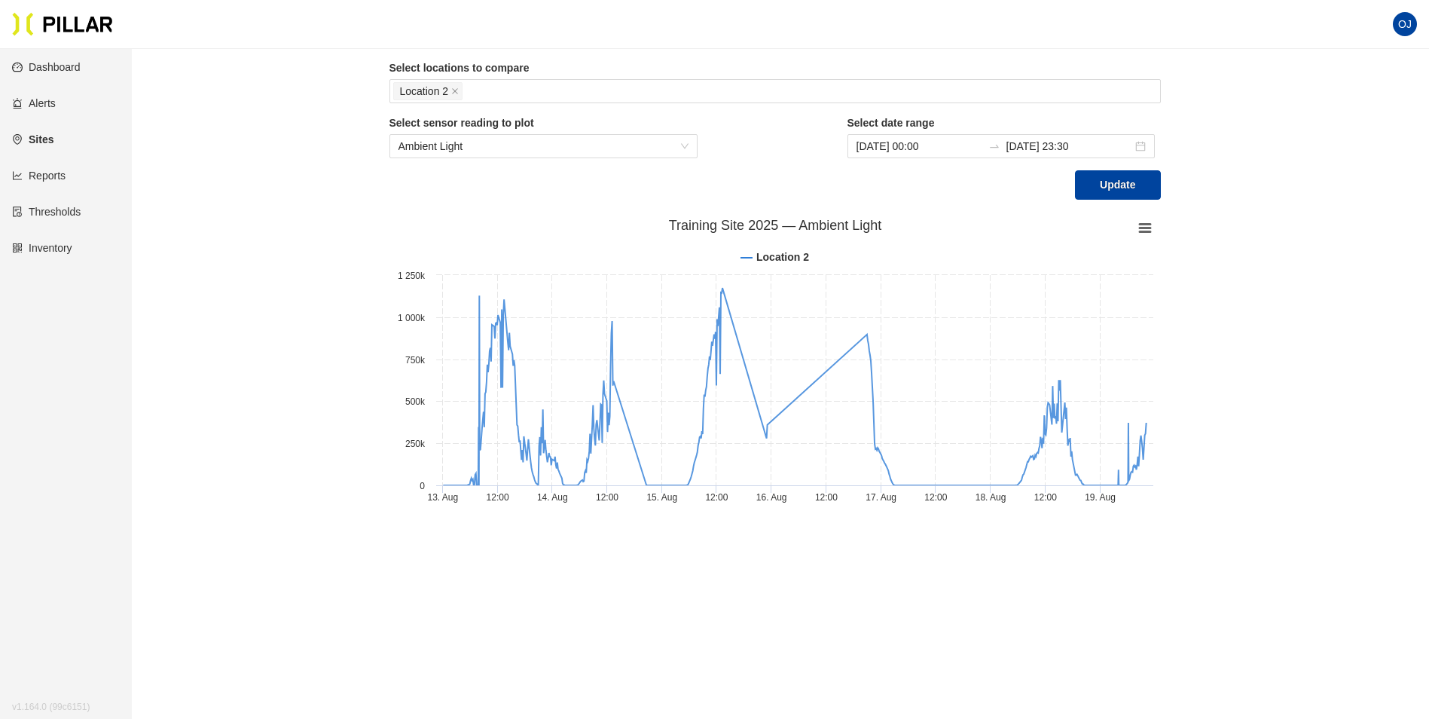
click at [1251, 130] on div "Sites / Training Site 2025 / Compare Locations / Select locations to compare Lo…" at bounding box center [775, 262] width 1212 height 501
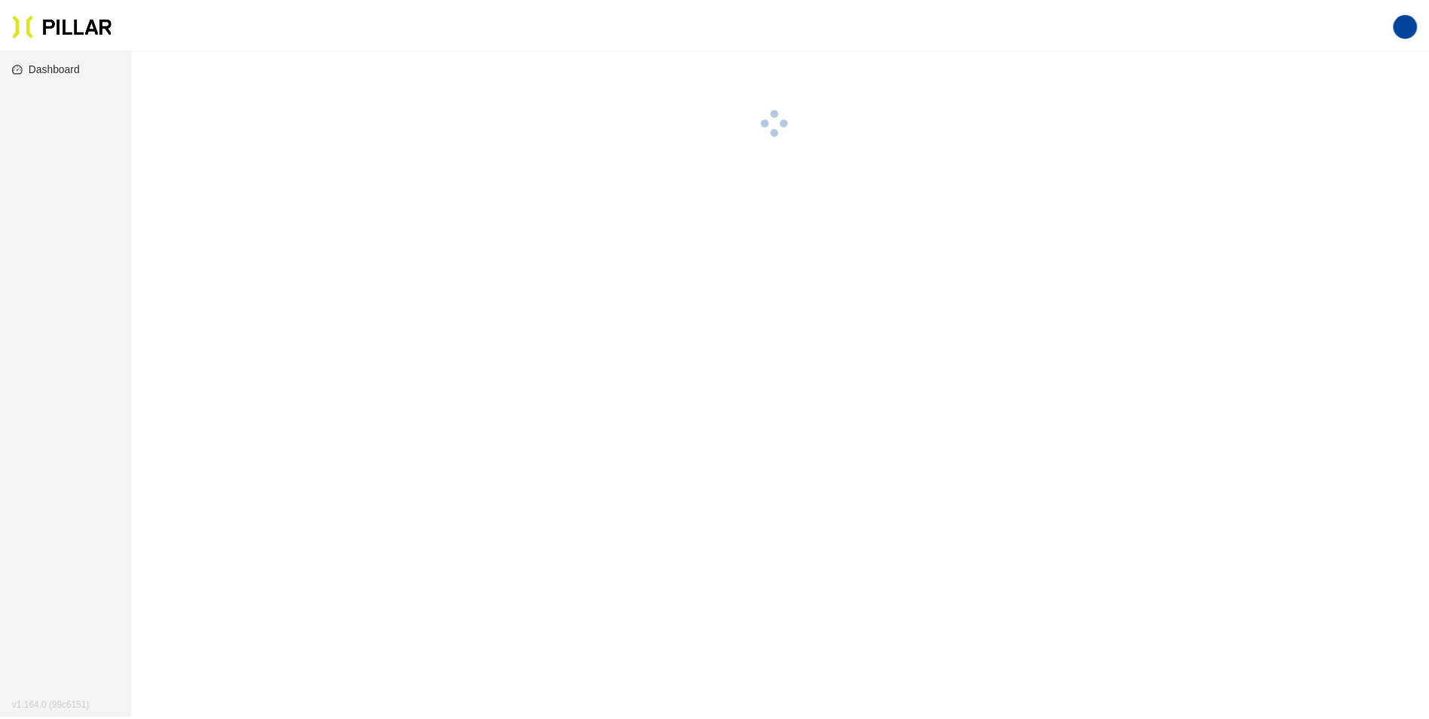
scroll to position [49, 0]
